Goal: Task Accomplishment & Management: Manage account settings

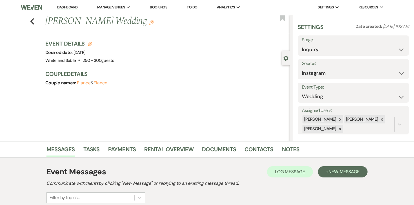
select select "7"
click at [73, 6] on link "Dashboard" at bounding box center [67, 7] width 20 height 5
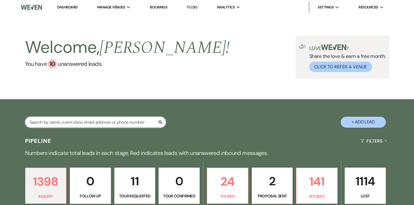
click at [113, 123] on input "text" at bounding box center [95, 122] width 141 height 11
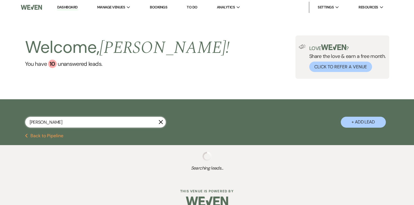
type input "[PERSON_NAME]"
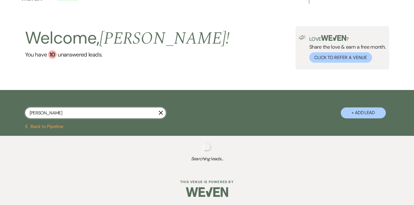
select select "8"
select select "4"
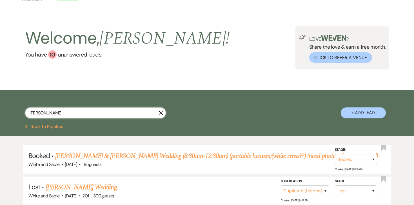
scroll to position [11, 0]
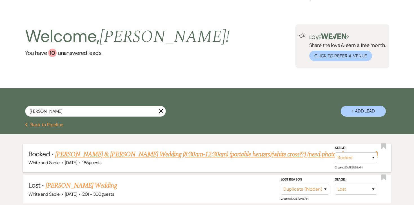
click at [91, 149] on link "[PERSON_NAME] & [PERSON_NAME] Wedding (8:30am-12:30am) (portable heaters)(white…" at bounding box center [216, 154] width 323 height 10
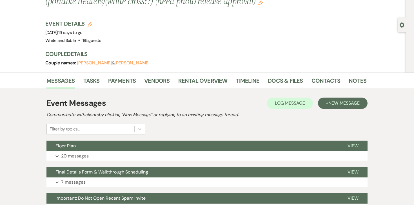
scroll to position [40, 0]
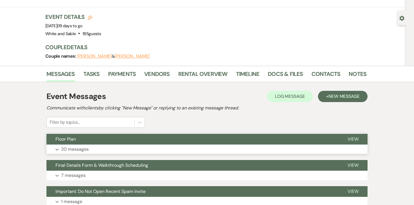
click at [78, 146] on p "20 messages" at bounding box center [75, 149] width 28 height 7
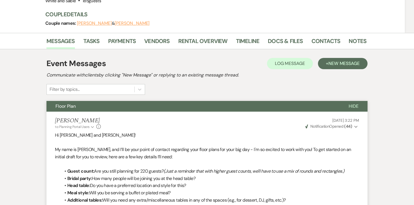
scroll to position [0, 0]
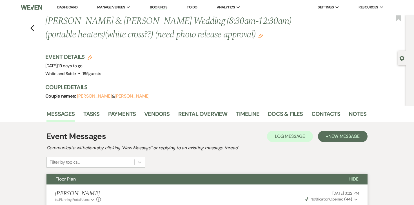
click at [74, 8] on link "Dashboard" at bounding box center [67, 7] width 20 height 5
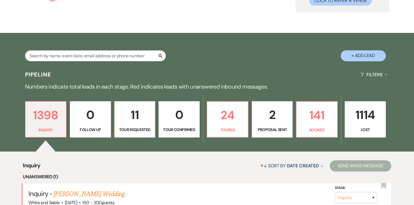
scroll to position [77, 0]
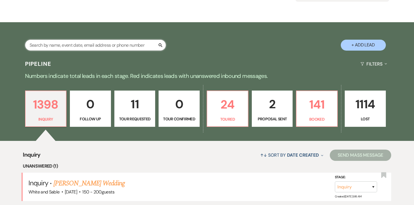
click at [128, 46] on input "text" at bounding box center [95, 45] width 141 height 11
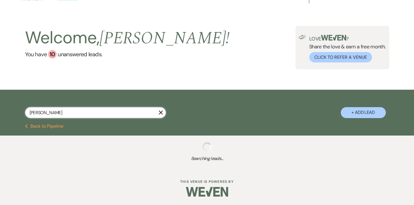
scroll to position [8, 0]
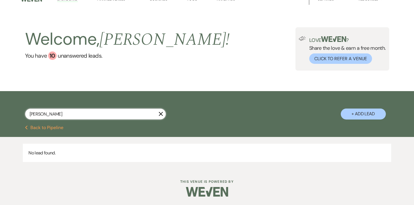
click at [60, 110] on input "bonish" at bounding box center [95, 114] width 141 height 11
click at [34, 113] on input "bonish" at bounding box center [95, 114] width 141 height 11
type input "boenish"
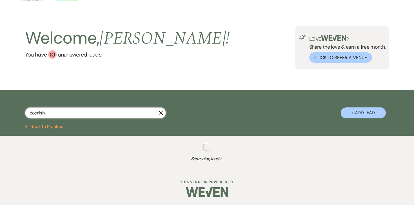
scroll to position [23, 0]
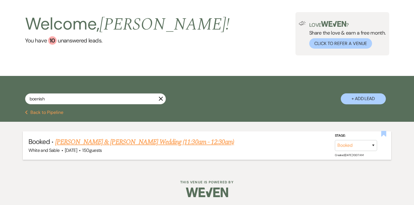
click at [380, 134] on icon "Bookmark" at bounding box center [383, 134] width 6 height 7
click at [203, 142] on link "[PERSON_NAME] & [PERSON_NAME] Wedding (11:30am - 12:30am)" at bounding box center [144, 142] width 179 height 10
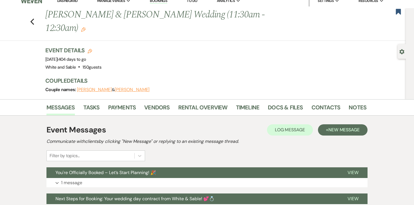
scroll to position [8, 0]
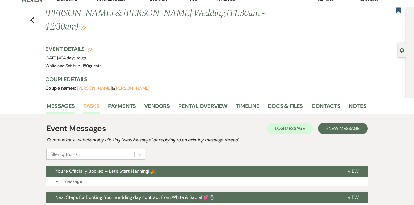
click at [97, 102] on link "Tasks" at bounding box center [91, 108] width 16 height 12
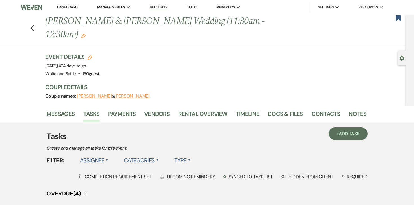
click at [102, 155] on label "Assignee ▲" at bounding box center [94, 160] width 28 height 10
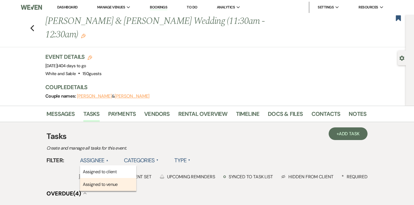
click at [95, 178] on li "Assigned to venue" at bounding box center [108, 184] width 56 height 13
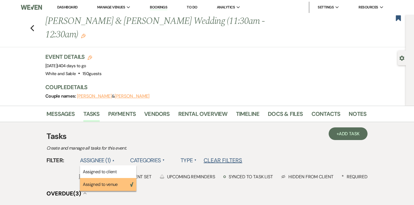
click at [71, 6] on link "Dashboard" at bounding box center [67, 7] width 20 height 5
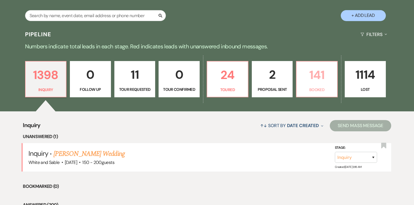
click at [312, 78] on p "141" at bounding box center [317, 75] width 34 height 19
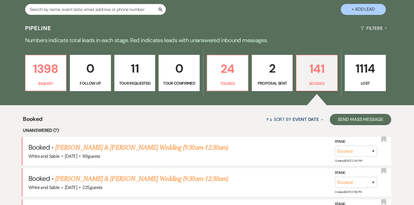
scroll to position [114, 0]
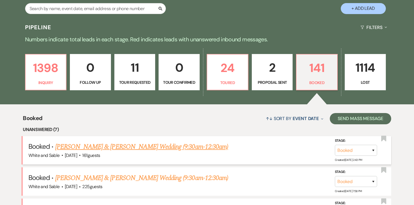
click at [159, 148] on link "[PERSON_NAME] & [PERSON_NAME] Wedding (9:30am-12:30am)" at bounding box center [141, 147] width 173 height 10
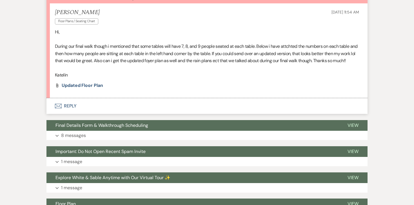
scroll to position [169, 0]
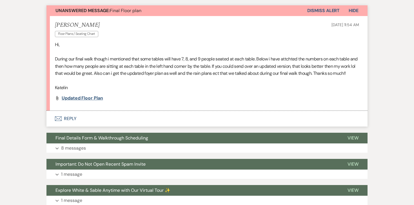
click at [97, 95] on span "Updated floor plan" at bounding box center [82, 98] width 41 height 6
click at [75, 111] on button "Envelope Reply" at bounding box center [206, 119] width 321 height 16
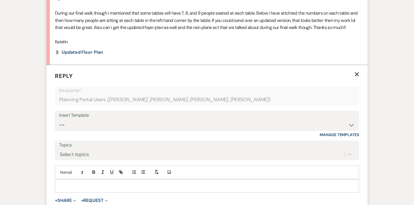
scroll to position [214, 0]
click at [73, 183] on p at bounding box center [206, 186] width 295 height 6
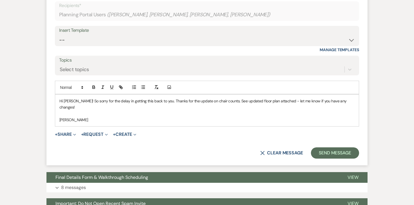
scroll to position [299, 0]
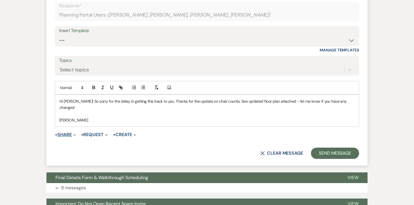
click at [73, 133] on button "+ Share Expand" at bounding box center [65, 135] width 21 height 5
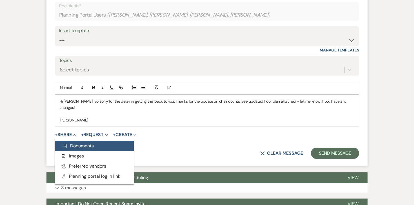
click at [75, 141] on button "Doc Upload Documents" at bounding box center [94, 146] width 79 height 10
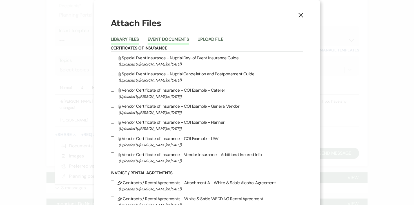
click at [188, 39] on button "Event Documents" at bounding box center [167, 41] width 41 height 8
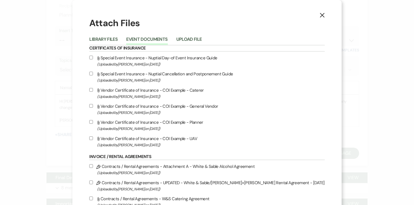
click at [210, 38] on li "Upload File" at bounding box center [193, 40] width 34 height 9
click at [202, 38] on button "Upload File" at bounding box center [189, 41] width 26 height 8
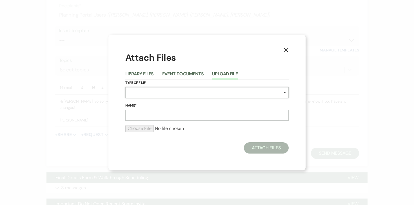
click at [161, 90] on select "Special Event Insurance Vendor Certificate of Insurance Contracts / Rental Agre…" at bounding box center [206, 92] width 163 height 11
select select "24"
click at [154, 110] on input "Name*" at bounding box center [206, 115] width 163 height 11
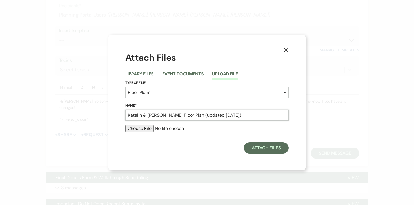
type input "Katelin & [PERSON_NAME] Floor Plan (updated [DATE])"
click at [148, 129] on input "file" at bounding box center [206, 128] width 163 height 7
type input "C:\fakepath\Katelin & [PERSON_NAME] Floor Plan (updated [DATE]).pdf"
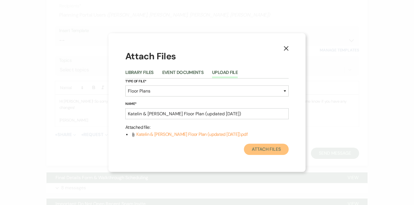
click at [263, 148] on button "Attach Files" at bounding box center [266, 149] width 45 height 11
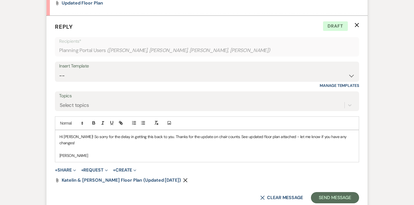
scroll to position [264, 0]
click at [328, 192] on button "Send Message" at bounding box center [335, 197] width 48 height 11
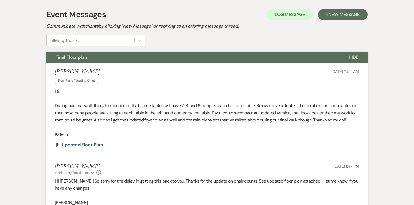
scroll to position [0, 0]
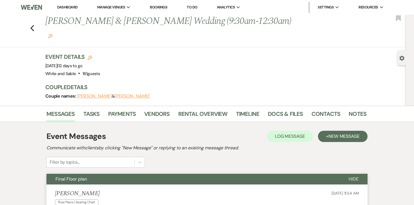
click at [72, 6] on link "Dashboard" at bounding box center [67, 7] width 20 height 5
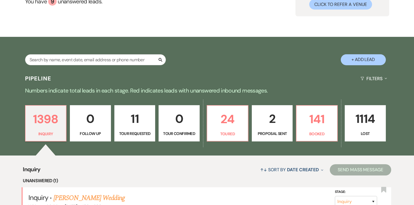
scroll to position [105, 0]
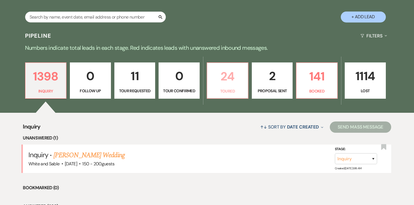
click at [234, 81] on p "24" at bounding box center [227, 76] width 34 height 19
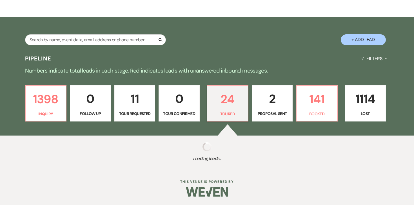
select select "5"
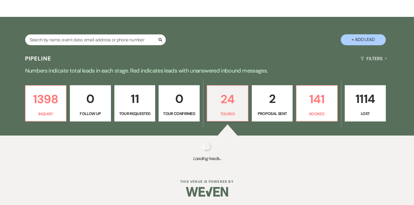
select select "5"
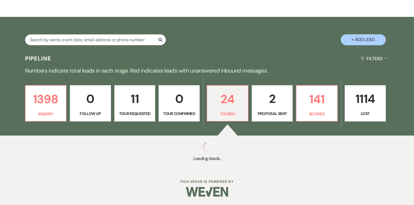
select select "5"
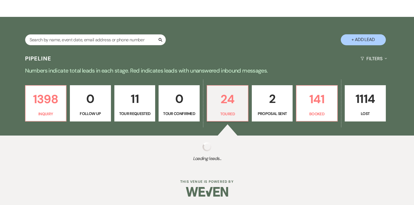
select select "5"
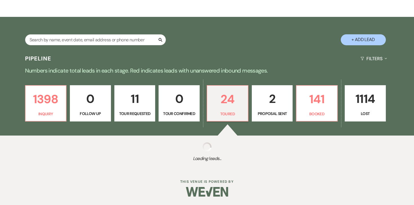
select select "5"
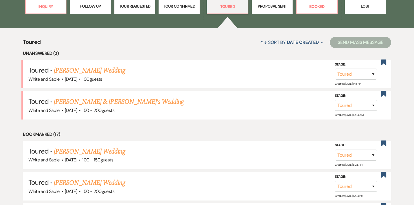
scroll to position [70, 0]
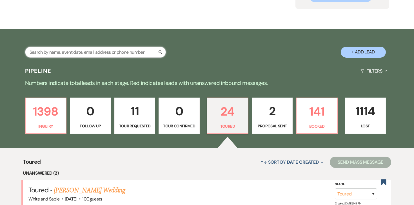
click at [124, 49] on input "text" at bounding box center [95, 52] width 141 height 11
type input "[PERSON_NAME]"
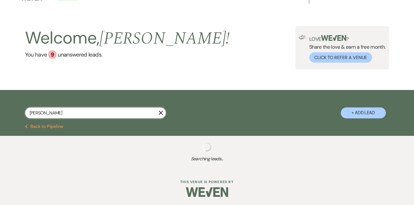
select select "8"
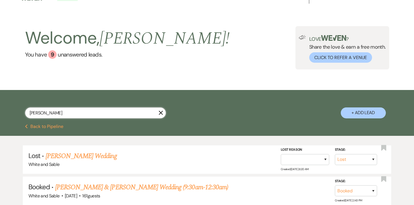
scroll to position [55, 0]
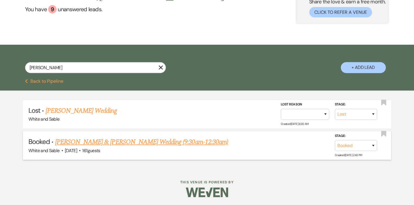
click at [104, 143] on link "[PERSON_NAME] & [PERSON_NAME] Wedding (9:30am-12:30am)" at bounding box center [141, 142] width 173 height 10
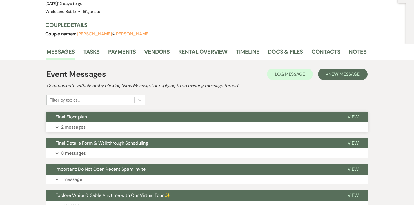
scroll to position [63, 0]
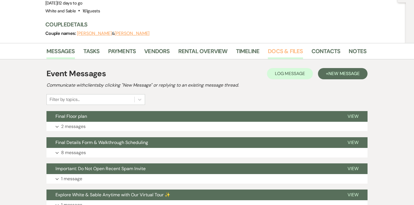
click at [279, 47] on link "Docs & Files" at bounding box center [285, 53] width 35 height 12
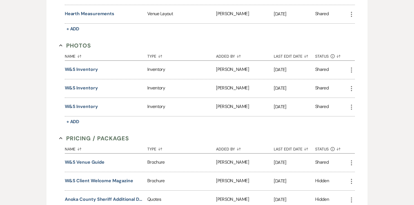
scroll to position [1005, 0]
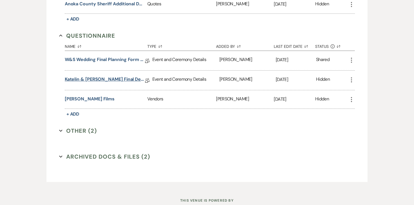
click at [113, 76] on link "Katelin & [PERSON_NAME] Final Details" at bounding box center [105, 80] width 80 height 9
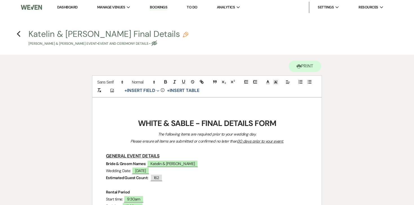
click at [71, 9] on link "Dashboard" at bounding box center [67, 7] width 20 height 5
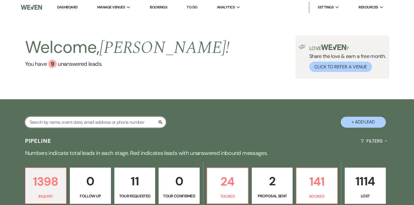
click at [86, 123] on input "text" at bounding box center [95, 122] width 141 height 11
type input "[PERSON_NAME]"
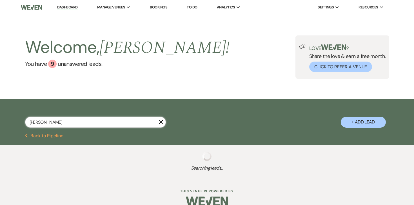
select select "8"
select select "4"
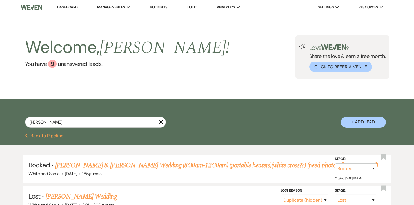
scroll to position [5, 0]
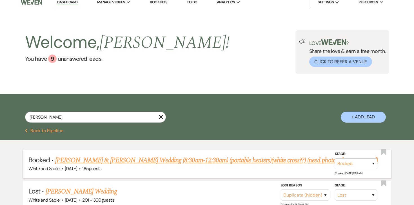
click at [209, 158] on link "[PERSON_NAME] & [PERSON_NAME] Wedding (8:30am-12:30am) (portable heaters)(white…" at bounding box center [216, 160] width 323 height 10
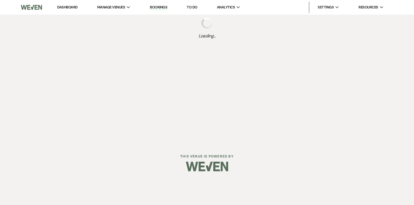
click at [209, 158] on img at bounding box center [207, 167] width 42 height 20
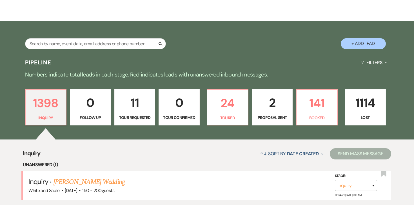
scroll to position [82, 0]
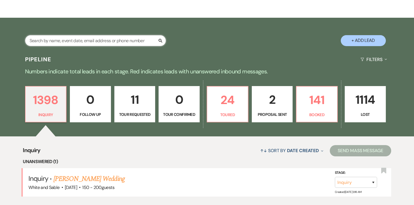
click at [123, 37] on input "text" at bounding box center [95, 40] width 141 height 11
type input "[PERSON_NAME]"
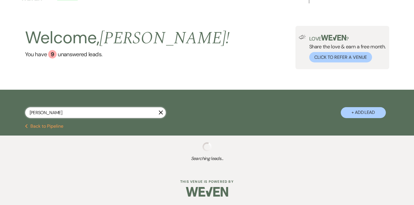
scroll to position [55, 0]
select select "8"
select select "4"
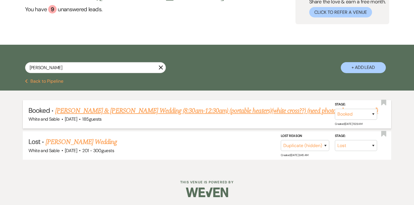
click at [137, 109] on link "[PERSON_NAME] & [PERSON_NAME] Wedding (8:30am-12:30am) (portable heaters)(white…" at bounding box center [216, 111] width 323 height 10
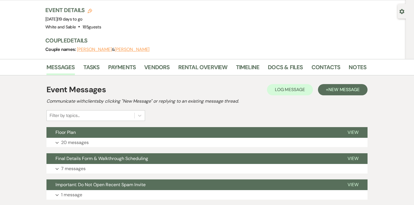
scroll to position [47, 0]
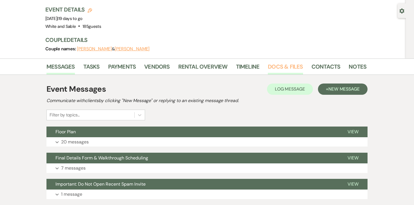
click at [276, 72] on link "Docs & Files" at bounding box center [285, 68] width 35 height 12
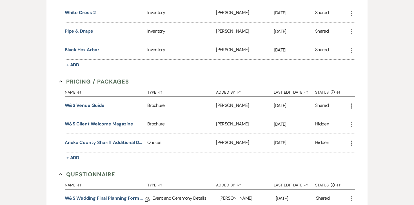
scroll to position [1093, 0]
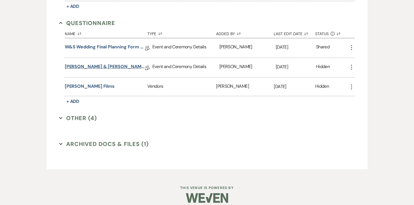
click at [106, 63] on link "Kyle & Hannah Final Details" at bounding box center [105, 67] width 80 height 9
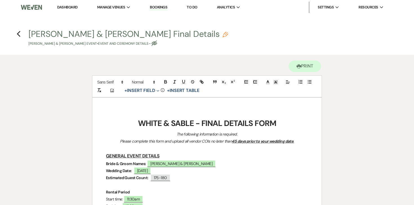
click at [70, 8] on link "Dashboard" at bounding box center [67, 7] width 20 height 5
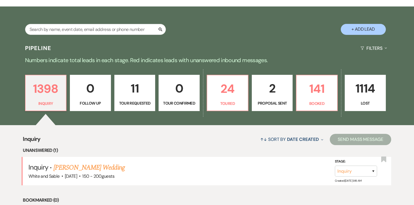
scroll to position [135, 0]
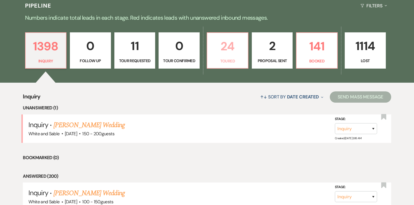
click at [230, 55] on p "24" at bounding box center [227, 46] width 34 height 19
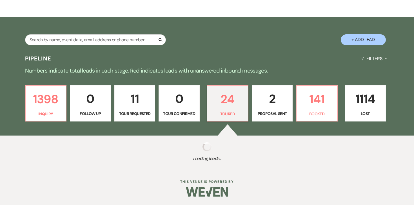
select select "5"
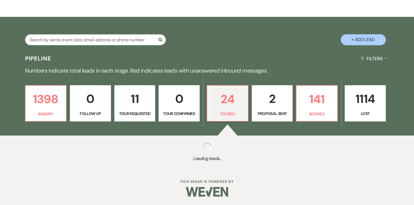
select select "5"
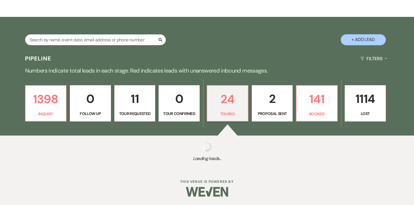
select select "5"
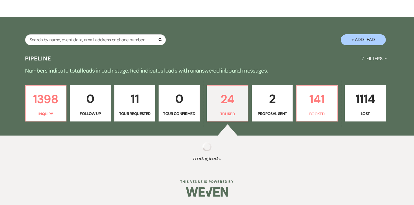
select select "5"
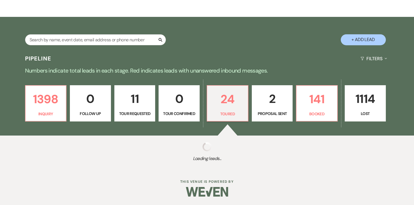
select select "5"
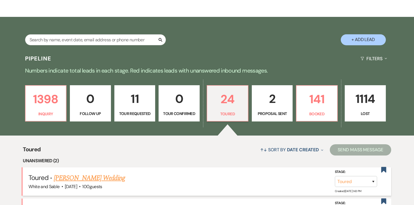
scroll to position [135, 0]
